Goal: Task Accomplishment & Management: Manage account settings

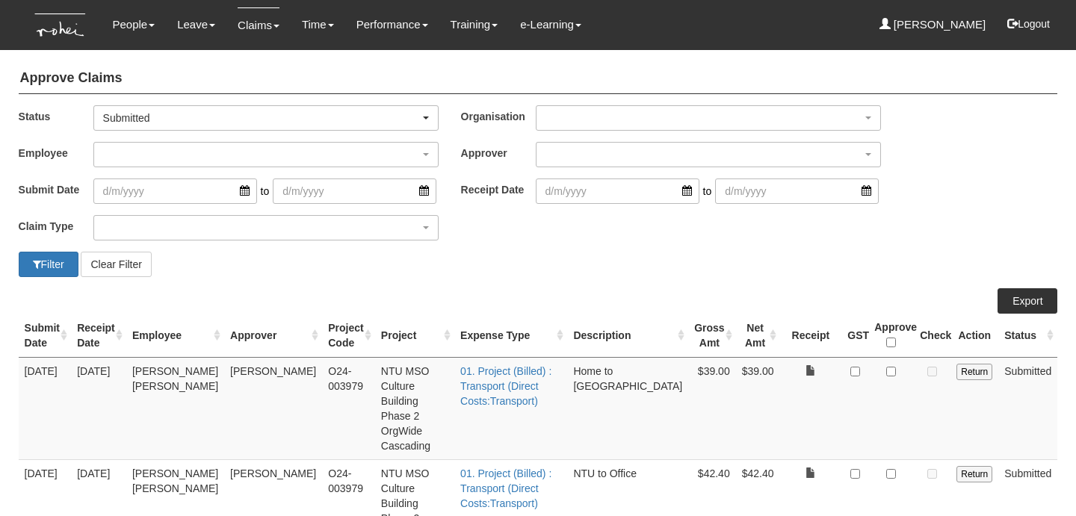
select select "50"
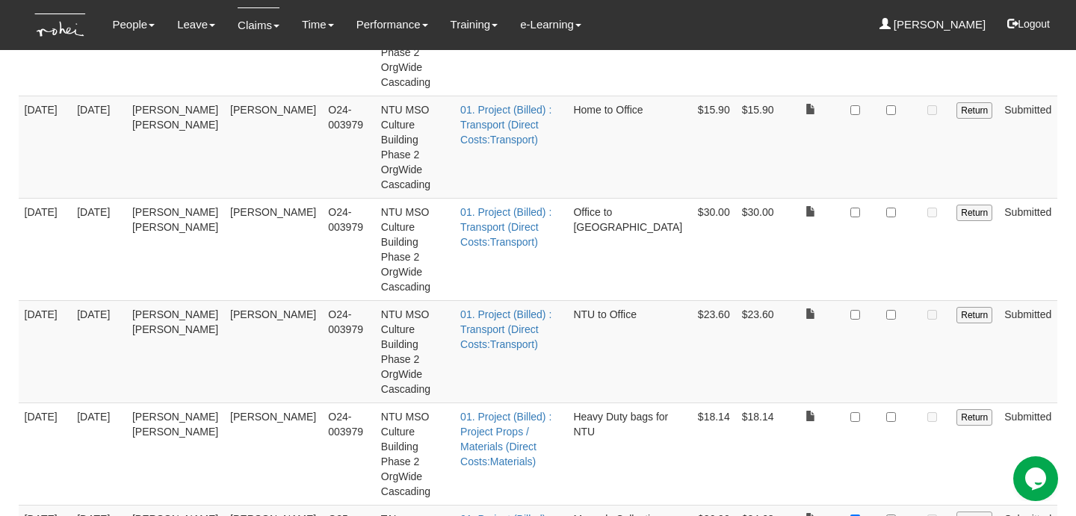
scroll to position [495, 0]
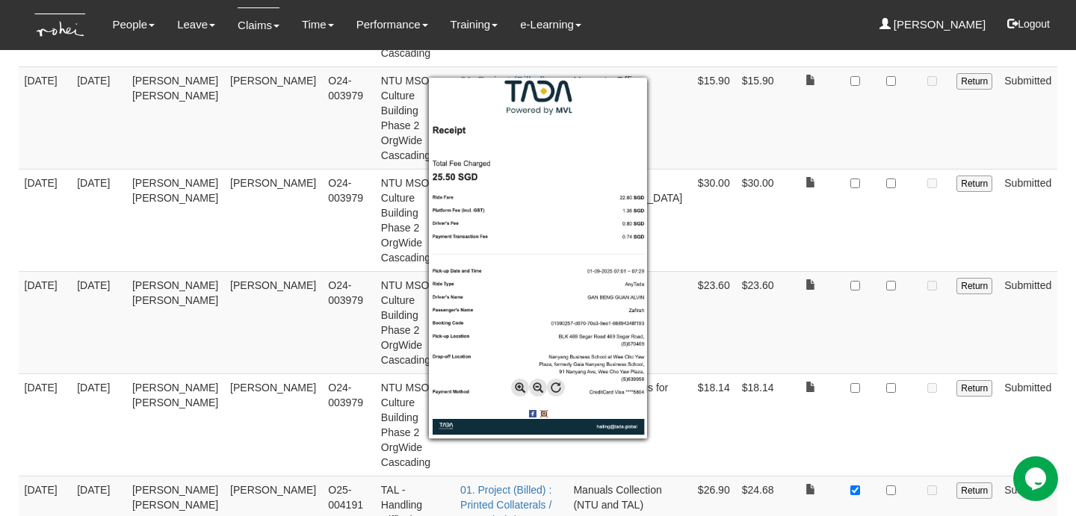
click at [887, 376] on div at bounding box center [538, 258] width 1076 height 516
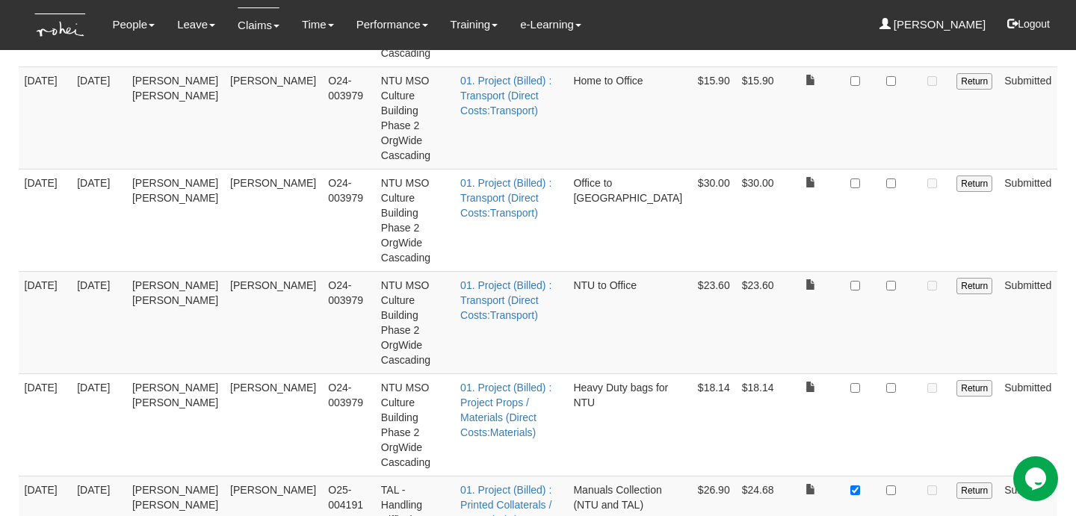
checkbox input "true"
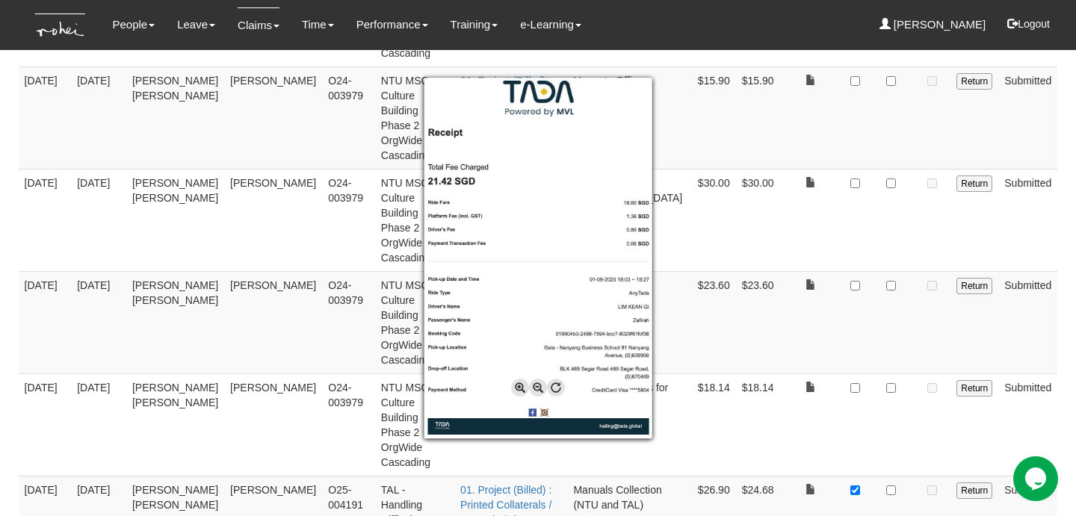
click at [899, 305] on div at bounding box center [538, 258] width 1076 height 516
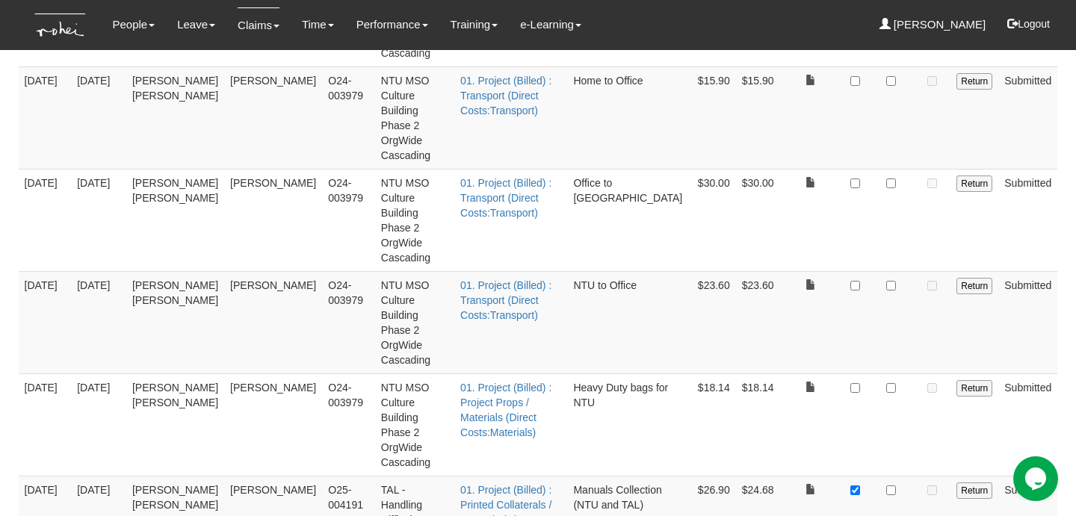
checkbox input "true"
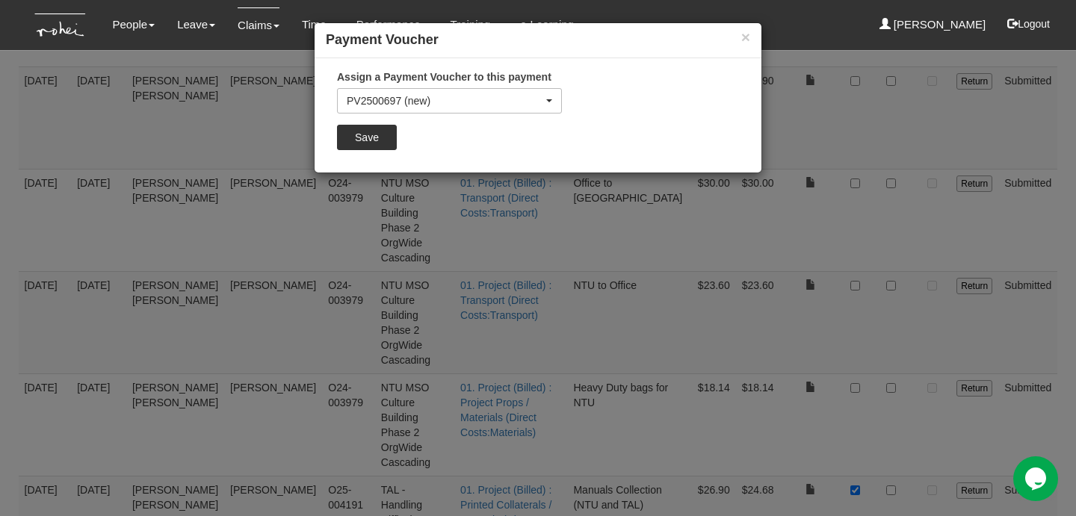
click at [380, 121] on div "Assign a Payment Voucher to this payment PV2500697 (new) PV2500696 PV2500695 PV…" at bounding box center [449, 115] width 247 height 92
click at [380, 126] on input "Save" at bounding box center [367, 137] width 60 height 25
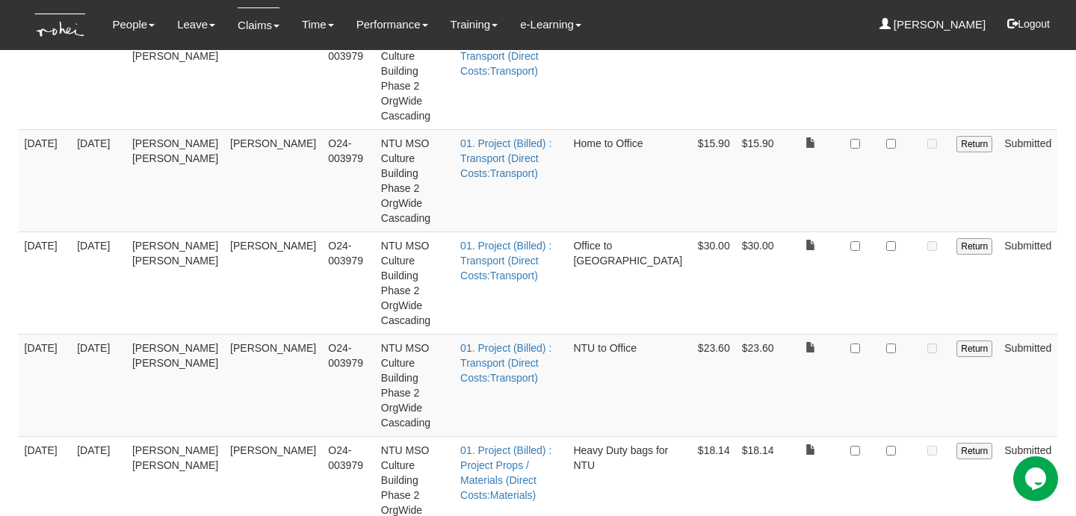
scroll to position [422, 0]
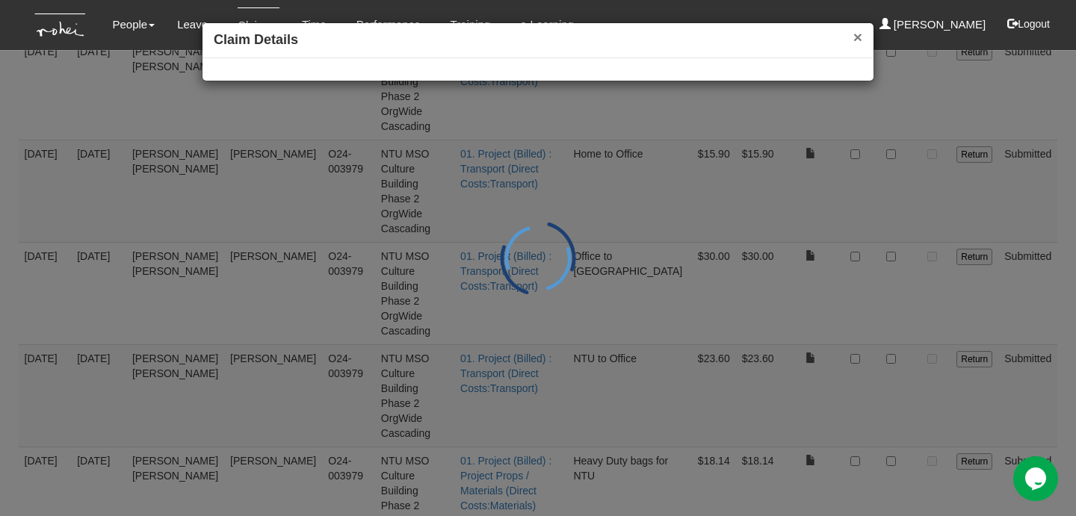
scroll to position [437, 0]
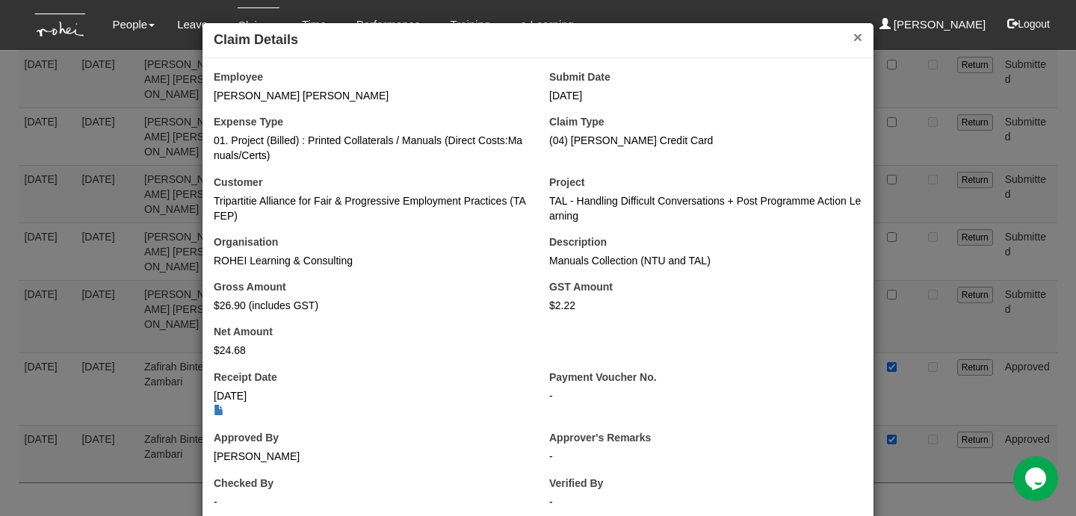
click at [857, 36] on button "×" at bounding box center [857, 37] width 9 height 16
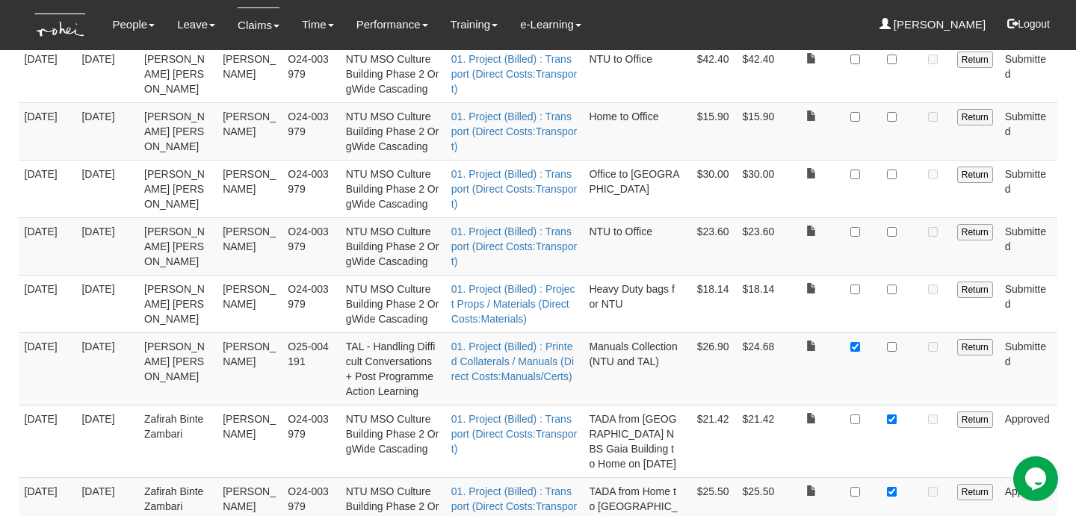
scroll to position [383, 0]
click at [893, 346] on input "checkbox" at bounding box center [892, 349] width 10 height 10
checkbox input "true"
click at [860, 344] on input "checkbox" at bounding box center [855, 349] width 10 height 10
checkbox input "false"
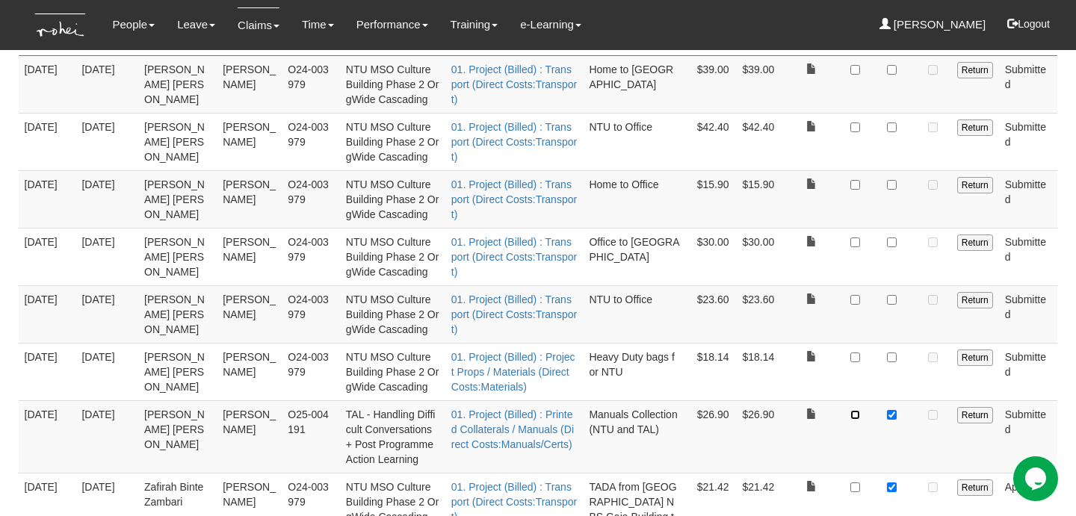
scroll to position [306, 0]
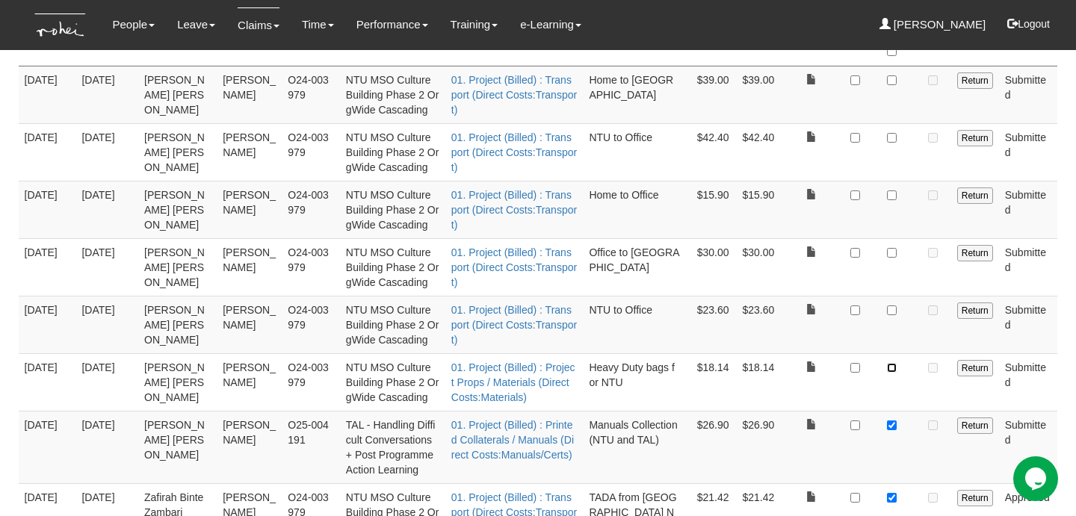
click at [894, 365] on input "checkbox" at bounding box center [892, 368] width 10 height 10
checkbox input "true"
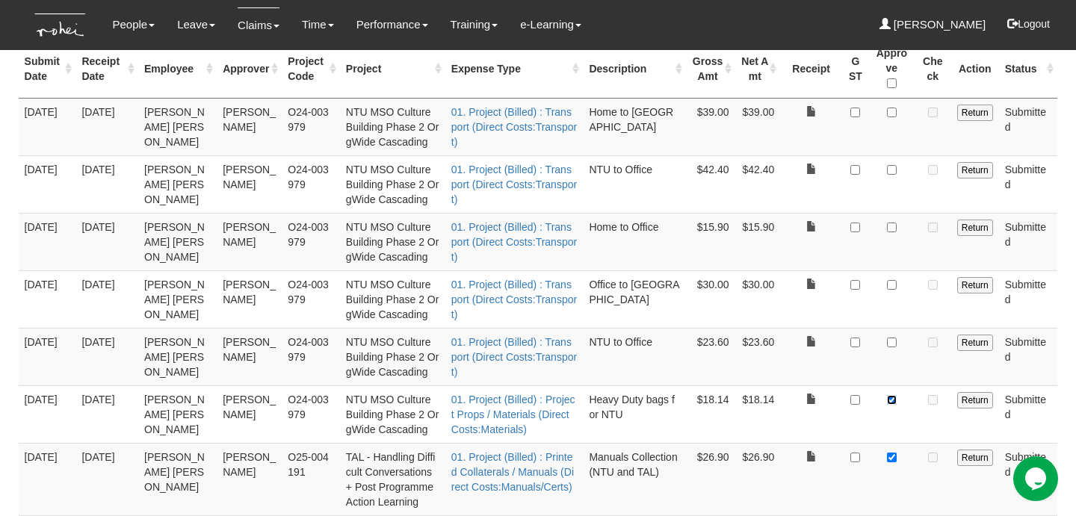
scroll to position [275, 0]
click at [894, 340] on input "checkbox" at bounding box center [892, 342] width 10 height 10
checkbox input "true"
click at [887, 280] on input "checkbox" at bounding box center [892, 284] width 10 height 10
checkbox input "true"
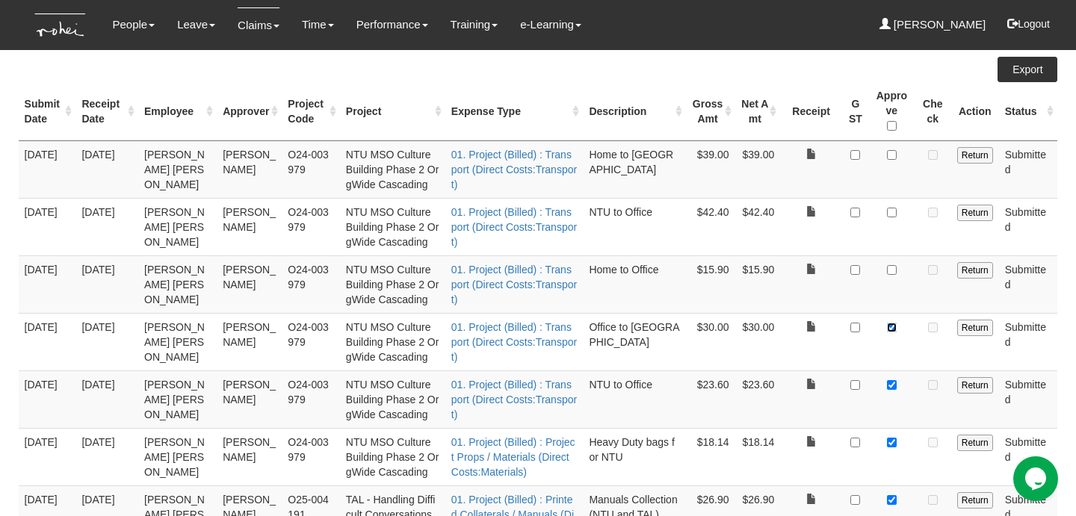
scroll to position [229, 0]
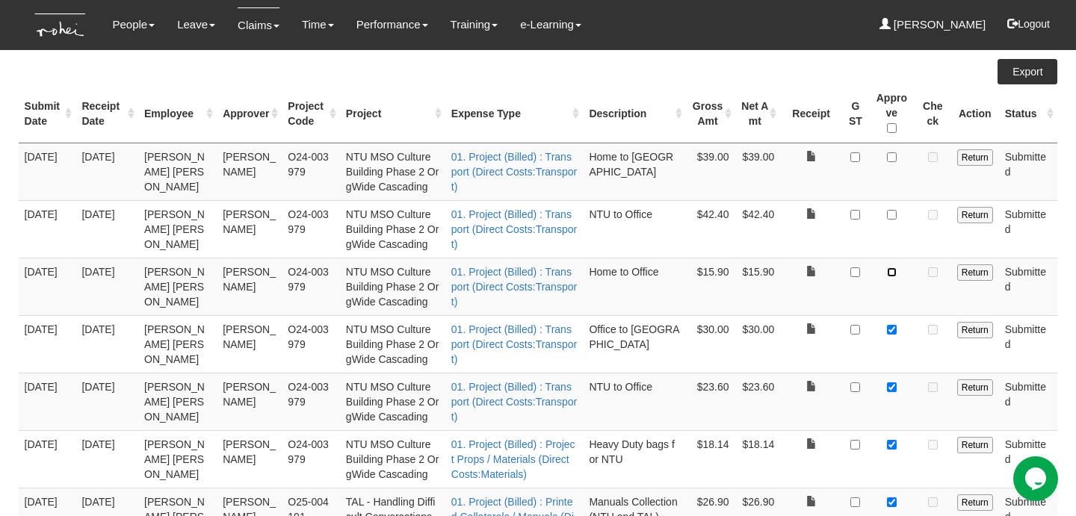
click at [892, 269] on input "checkbox" at bounding box center [892, 272] width 10 height 10
checkbox input "true"
click at [894, 211] on input "checkbox" at bounding box center [892, 215] width 10 height 10
checkbox input "true"
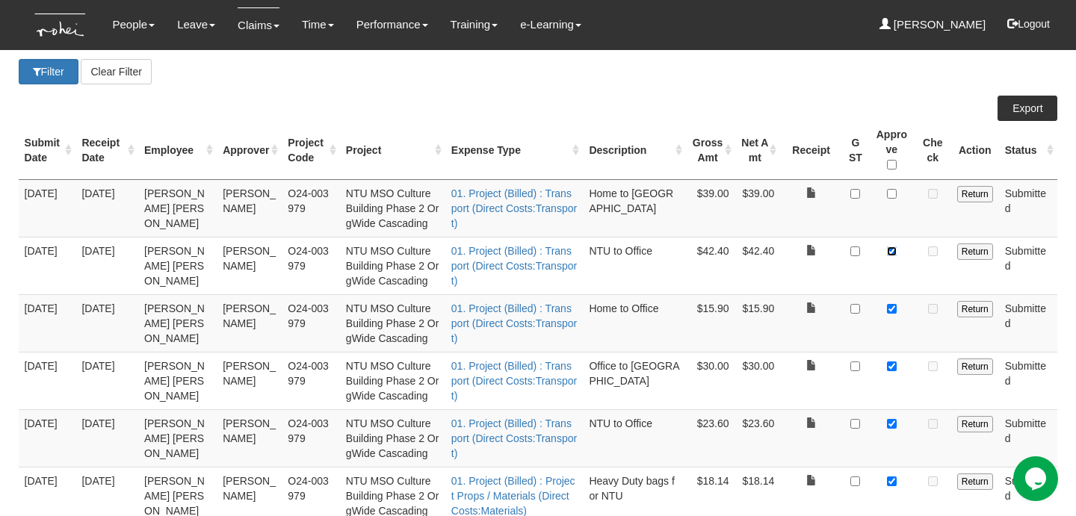
scroll to position [182, 0]
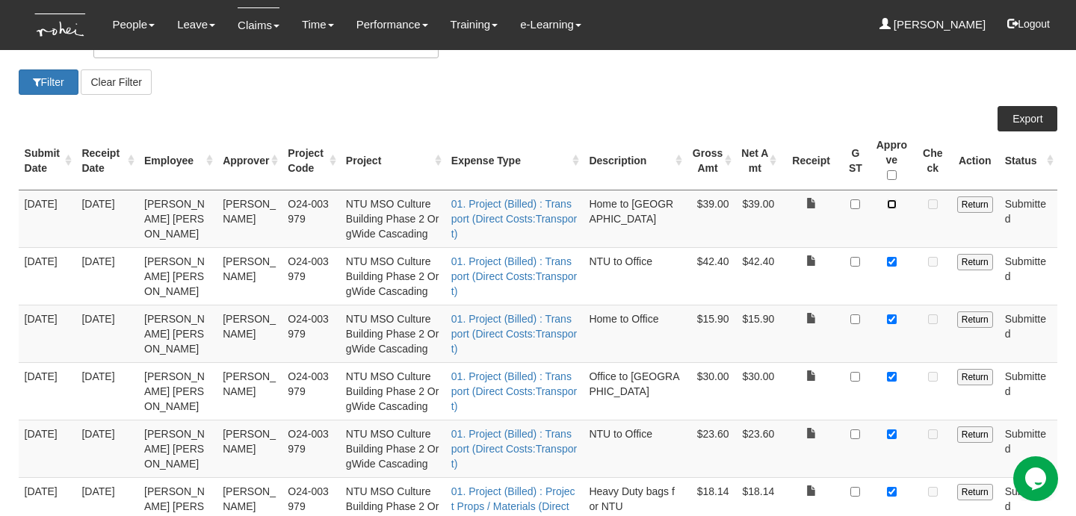
click at [892, 205] on input "checkbox" at bounding box center [892, 204] width 10 height 10
checkbox input "true"
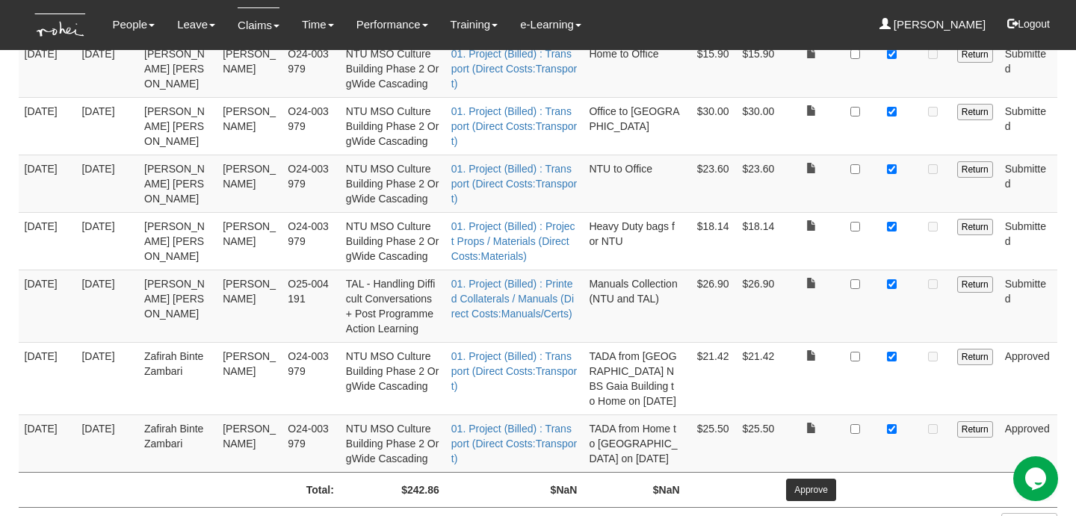
scroll to position [495, 0]
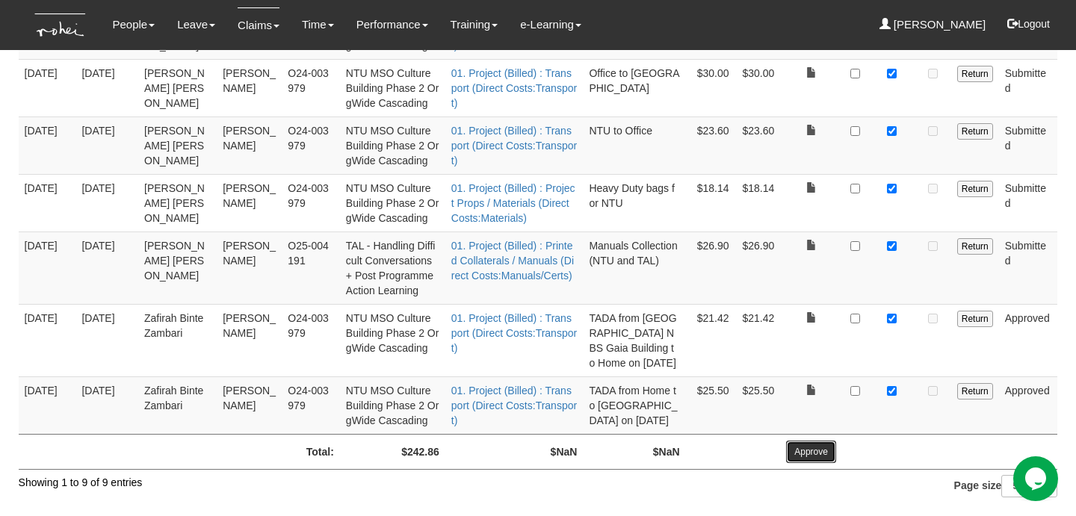
click at [813, 442] on input "Approve" at bounding box center [811, 452] width 50 height 22
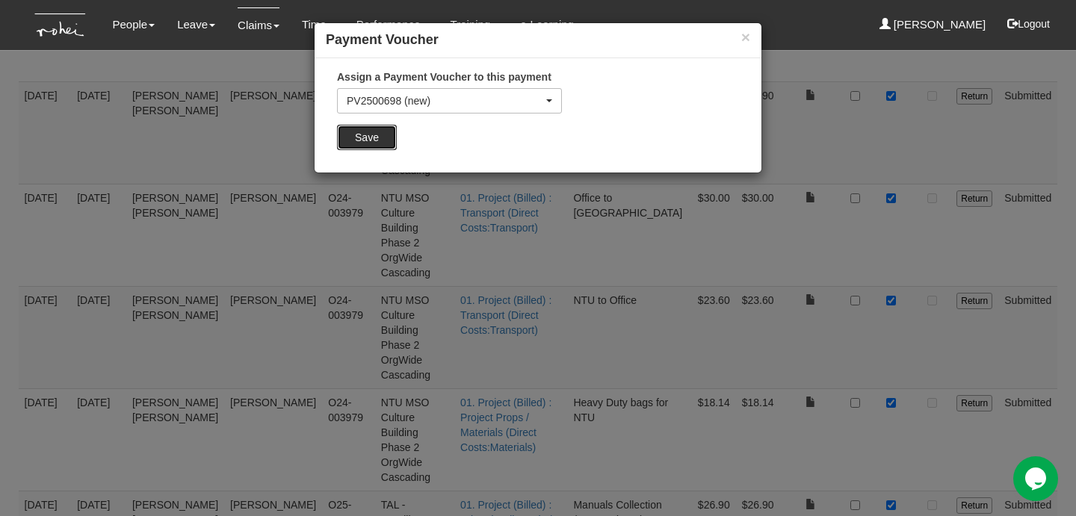
click at [379, 137] on input "Save" at bounding box center [367, 137] width 60 height 25
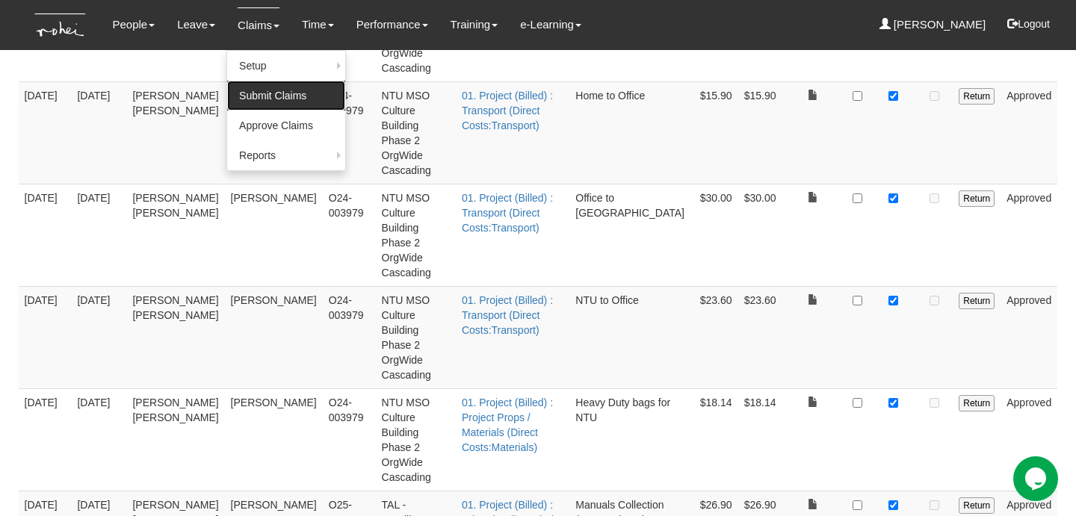
click at [267, 102] on link "Submit Claims" at bounding box center [286, 96] width 118 height 30
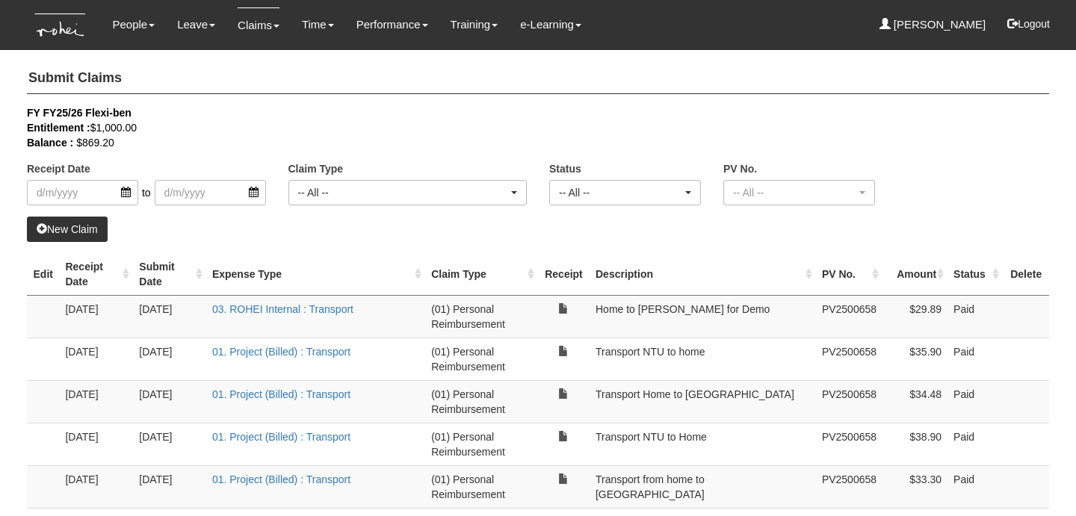
select select "50"
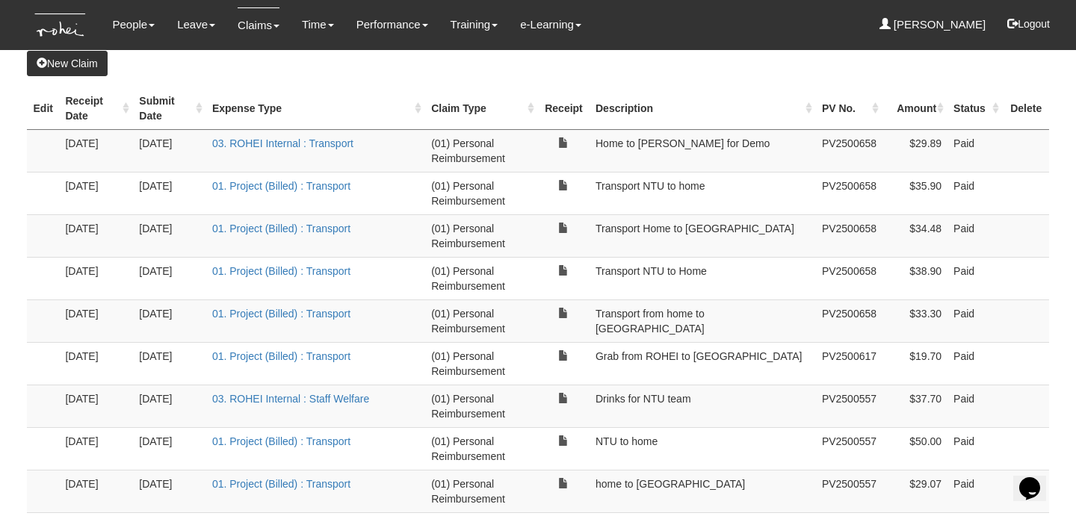
scroll to position [158, 0]
